Goal: Find contact information: Obtain details needed to contact an individual or organization

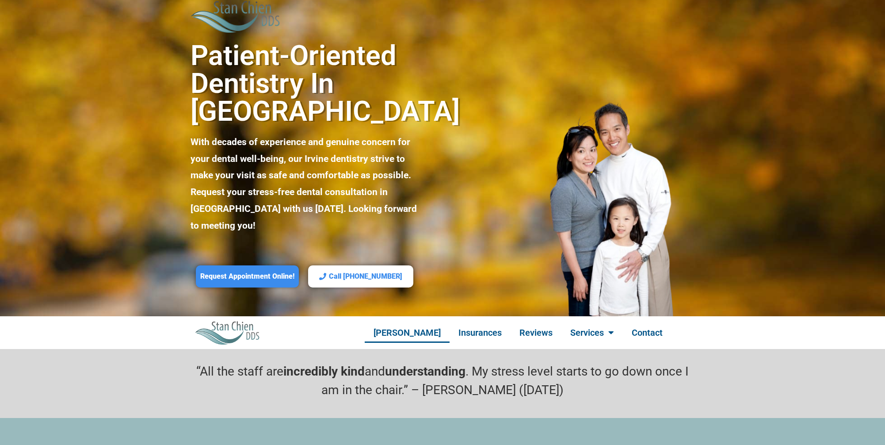
click at [415, 322] on link "[PERSON_NAME]" at bounding box center [407, 332] width 85 height 20
click at [645, 322] on link "Contact" at bounding box center [647, 332] width 49 height 20
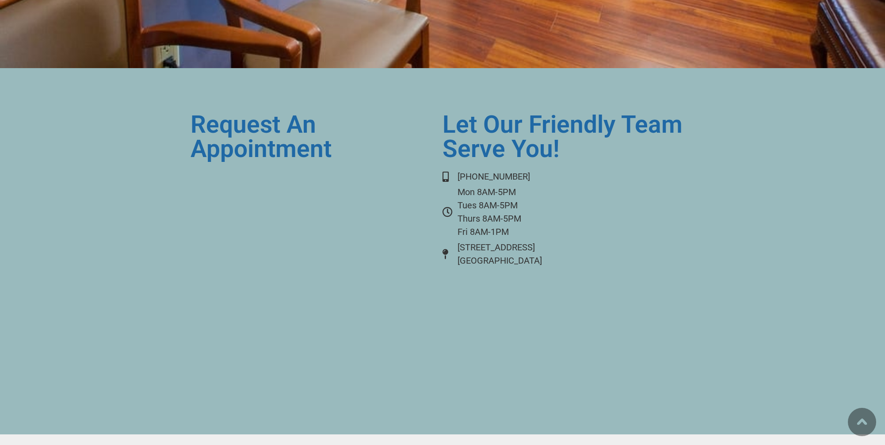
scroll to position [3880, 0]
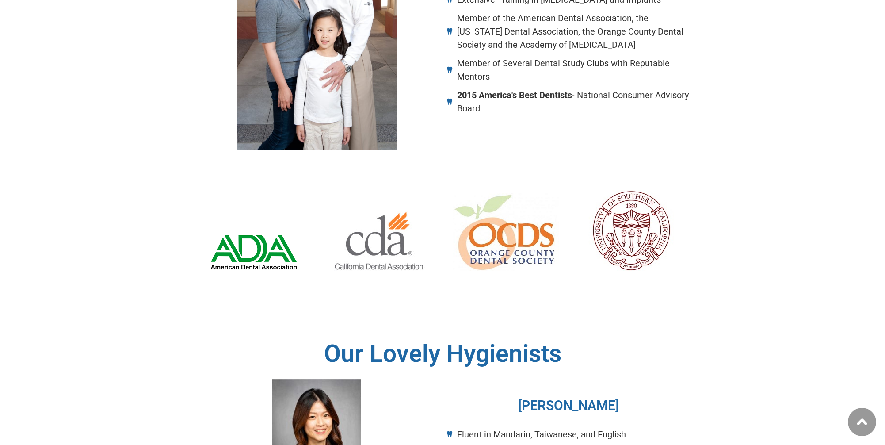
scroll to position [741, 0]
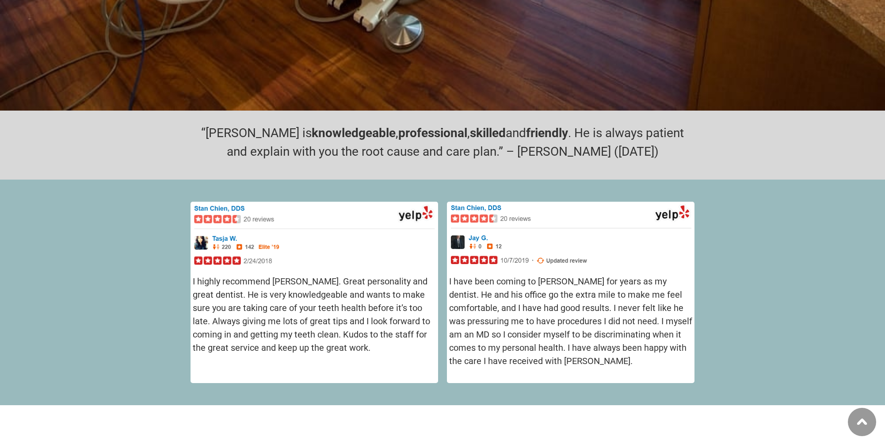
scroll to position [2176, 0]
